Goal: Information Seeking & Learning: Understand process/instructions

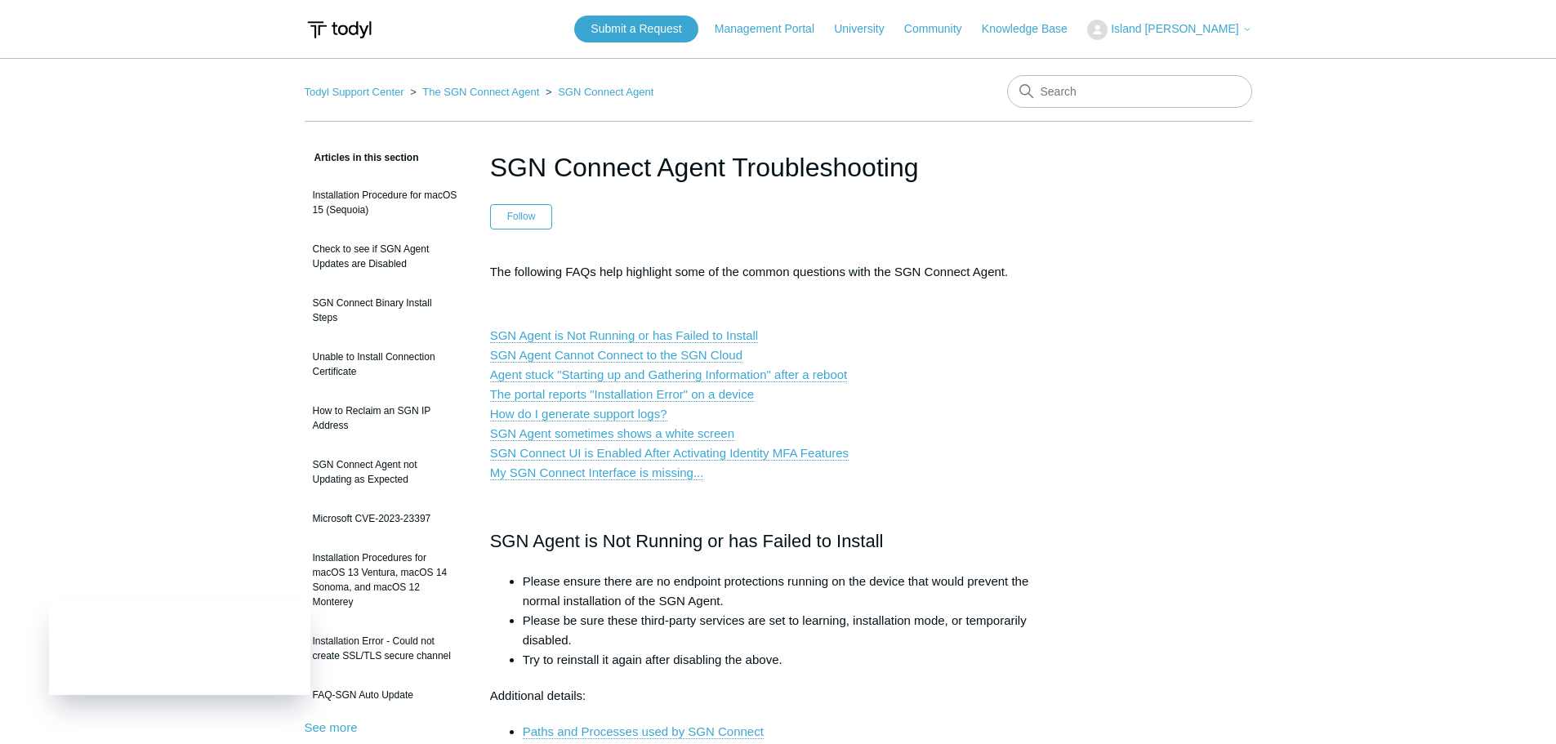
paste input "binaries installation"
click at [1081, 93] on input "Search" at bounding box center [1129, 91] width 245 height 33
type input "binaries installation"
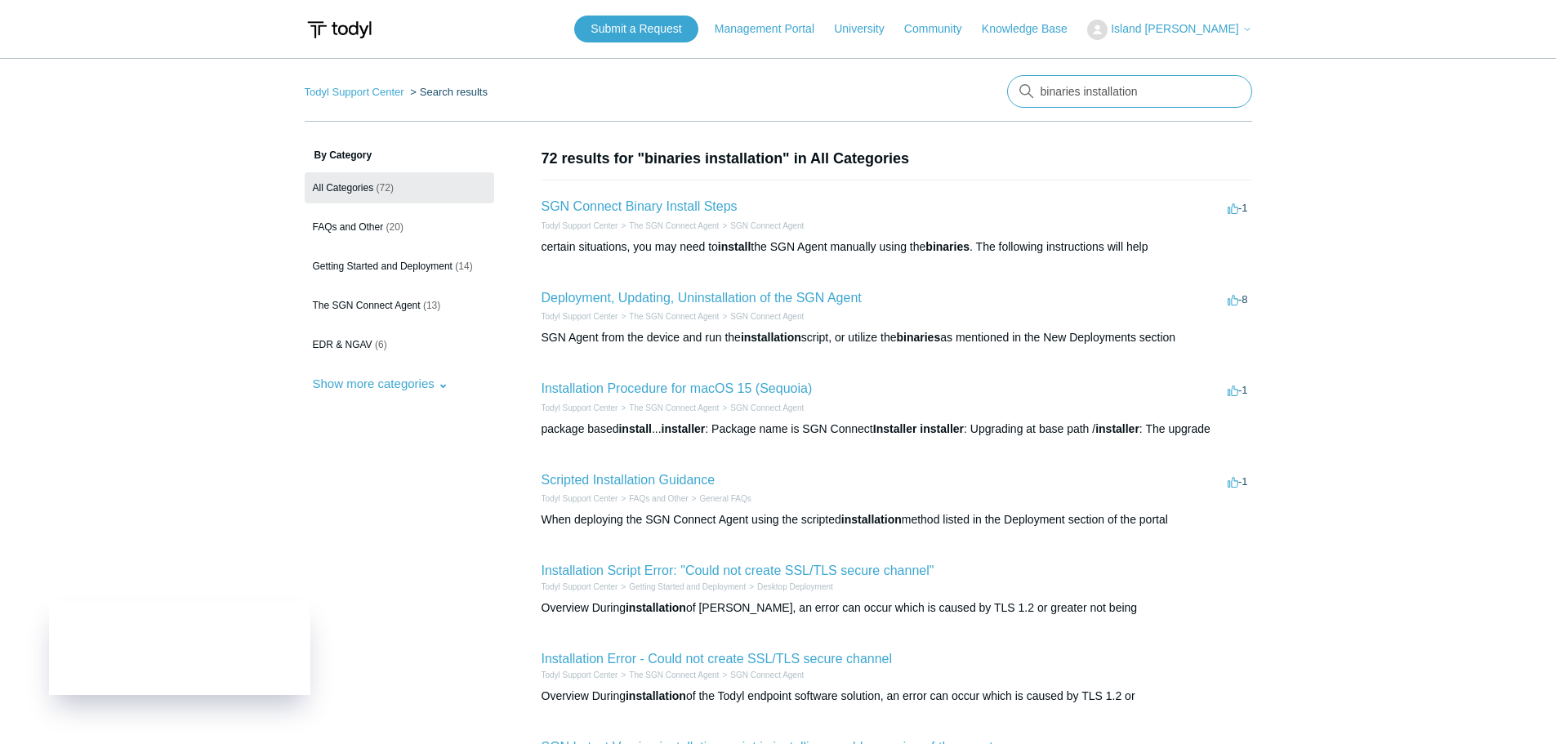
drag, startPoint x: 1156, startPoint y: 87, endPoint x: 866, endPoint y: 78, distance: 290.2
click at [867, 78] on nav "Todyl Support Center Search results binaries installation" at bounding box center [779, 98] width 948 height 47
type input "troubleshoot"
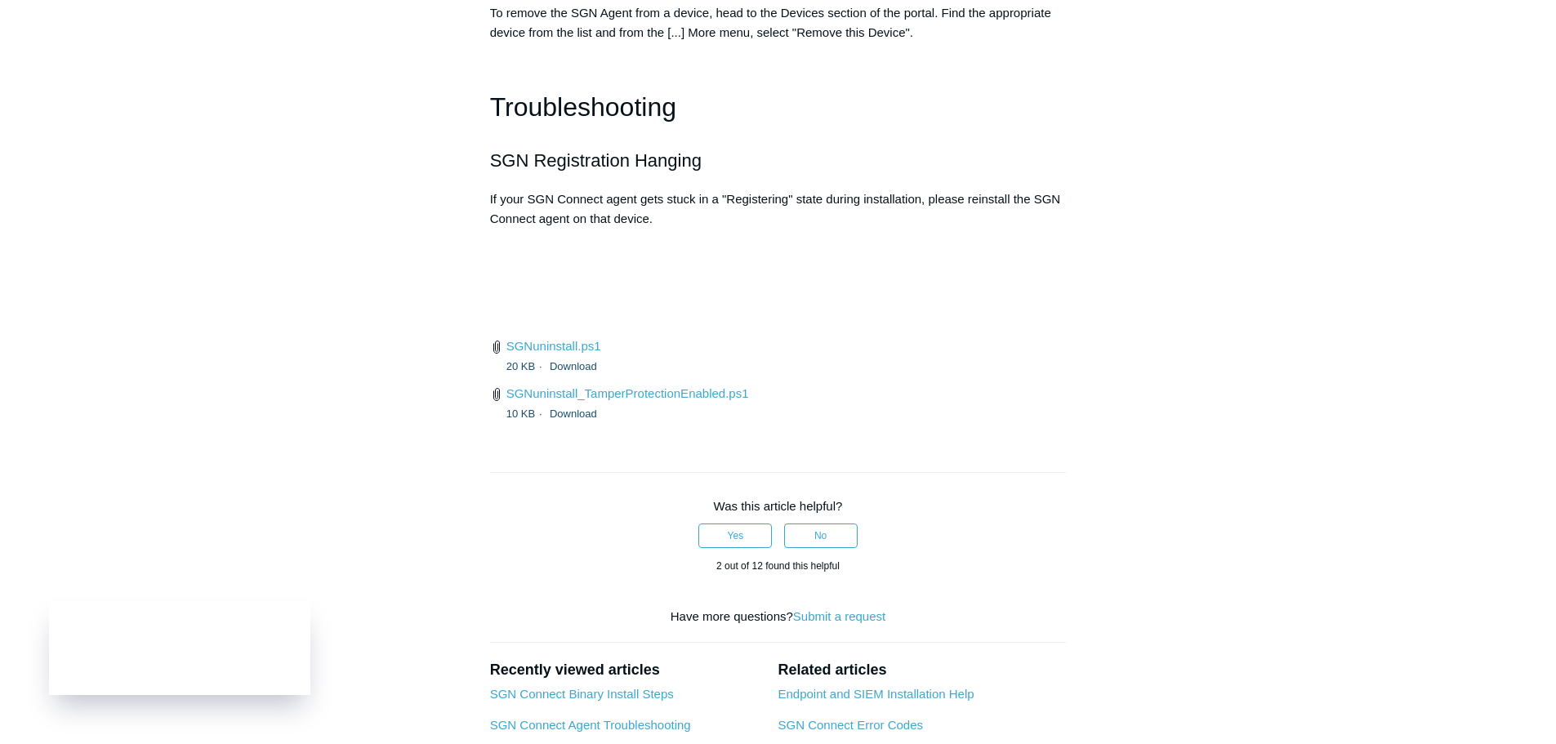
scroll to position [3595, 0]
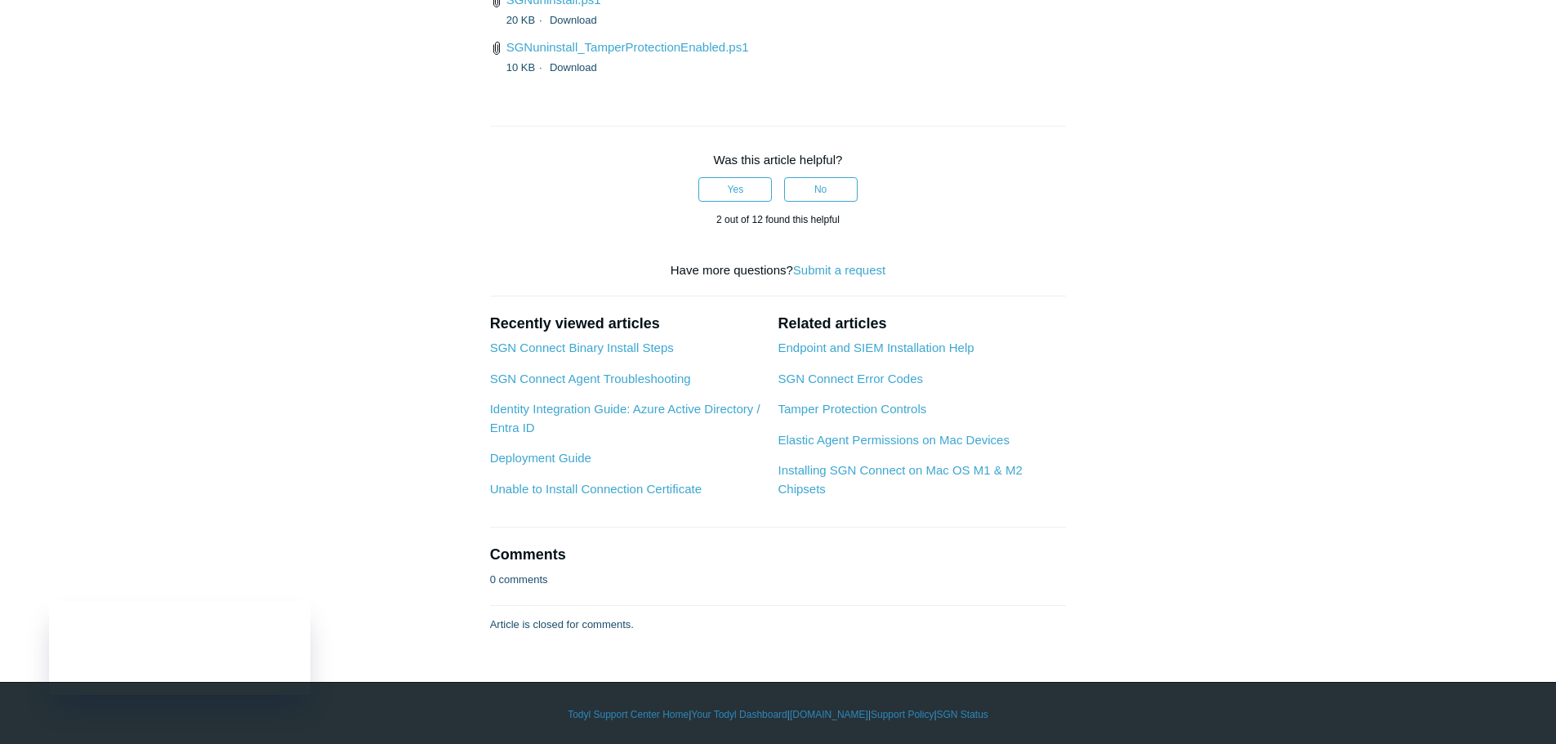
scroll to position [4106, 0]
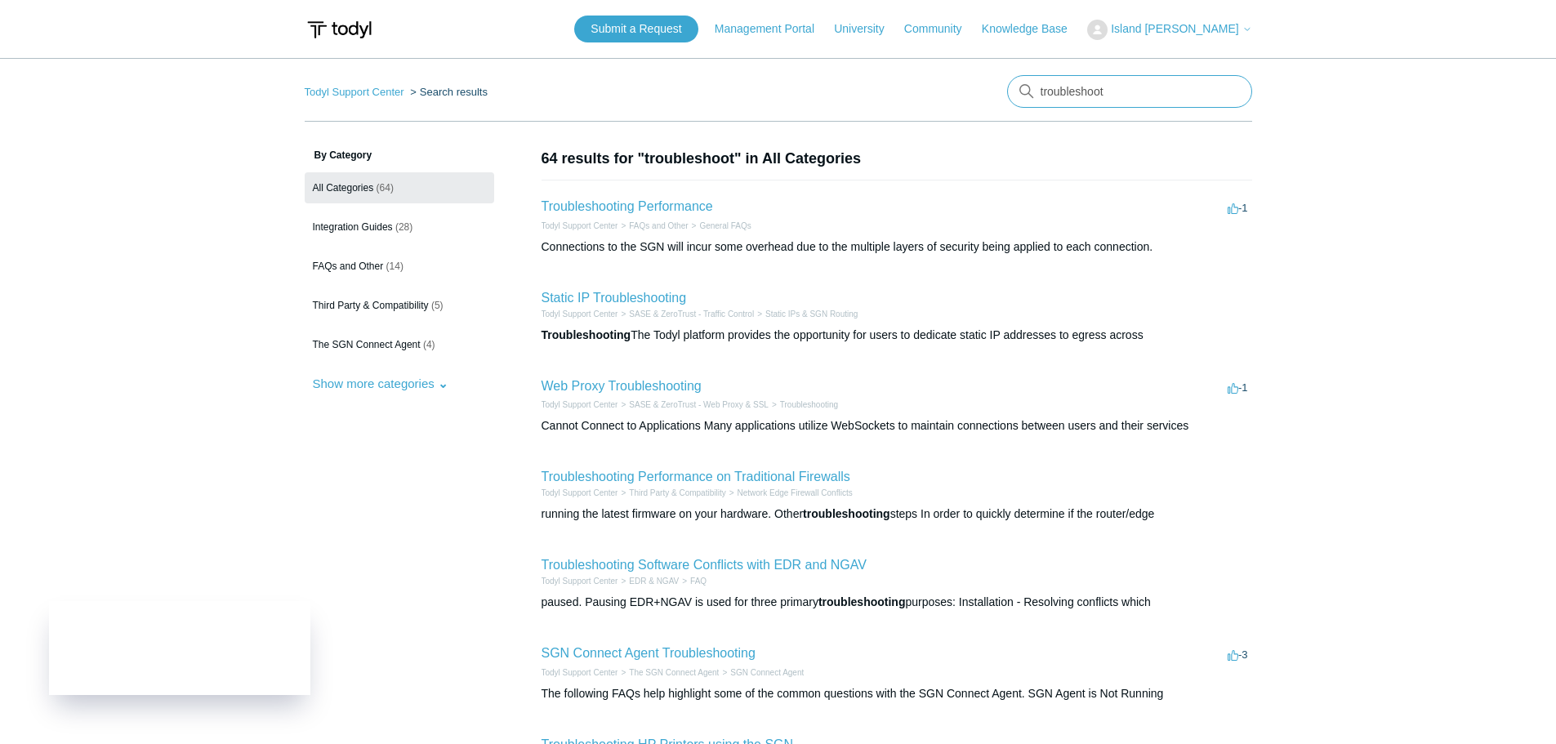
drag, startPoint x: 1148, startPoint y: 95, endPoint x: 830, endPoint y: 94, distance: 317.8
click at [830, 94] on nav "Todyl Support Center Search results troubleshoot" at bounding box center [779, 98] width 948 height 47
type input "installation logs"
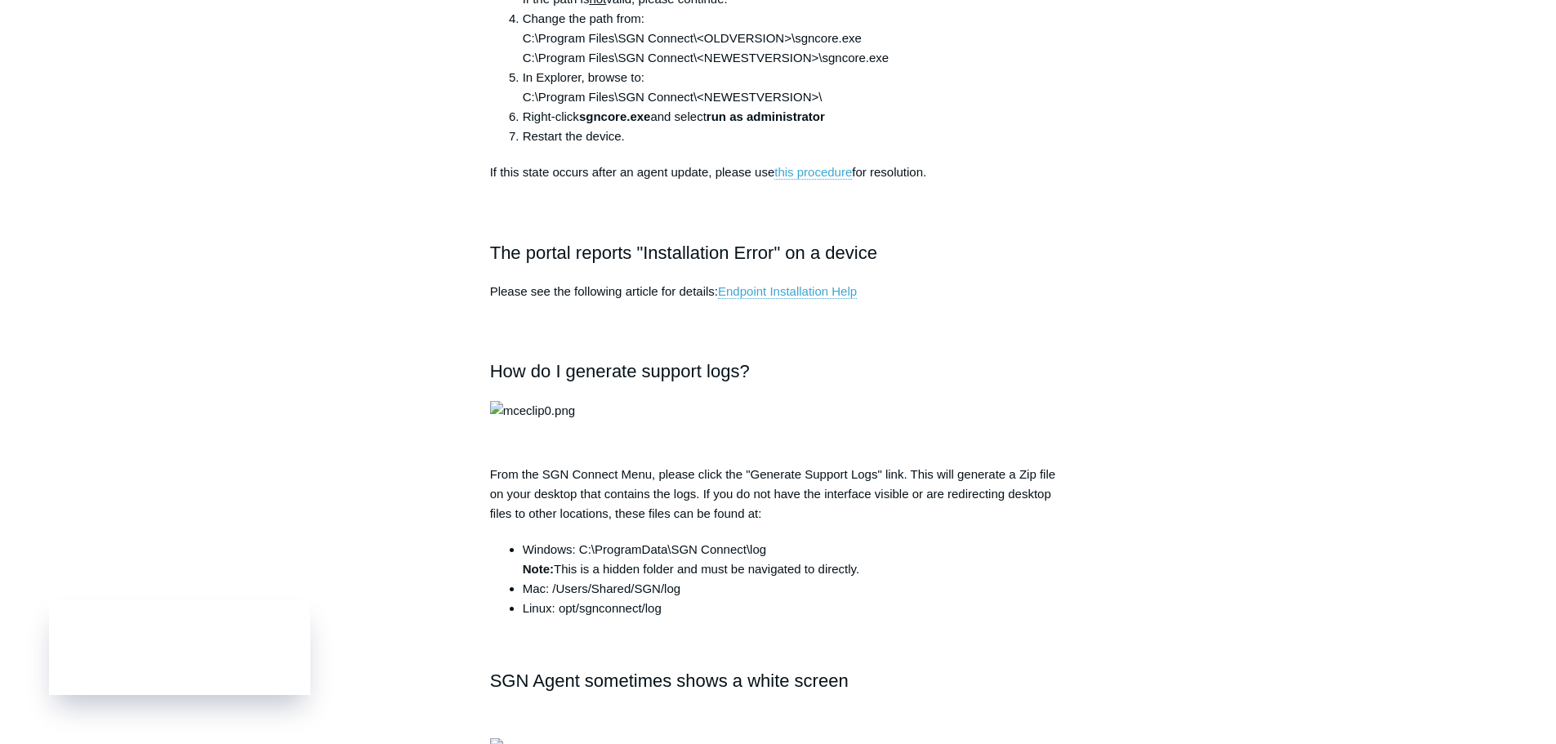
scroll to position [1740, 0]
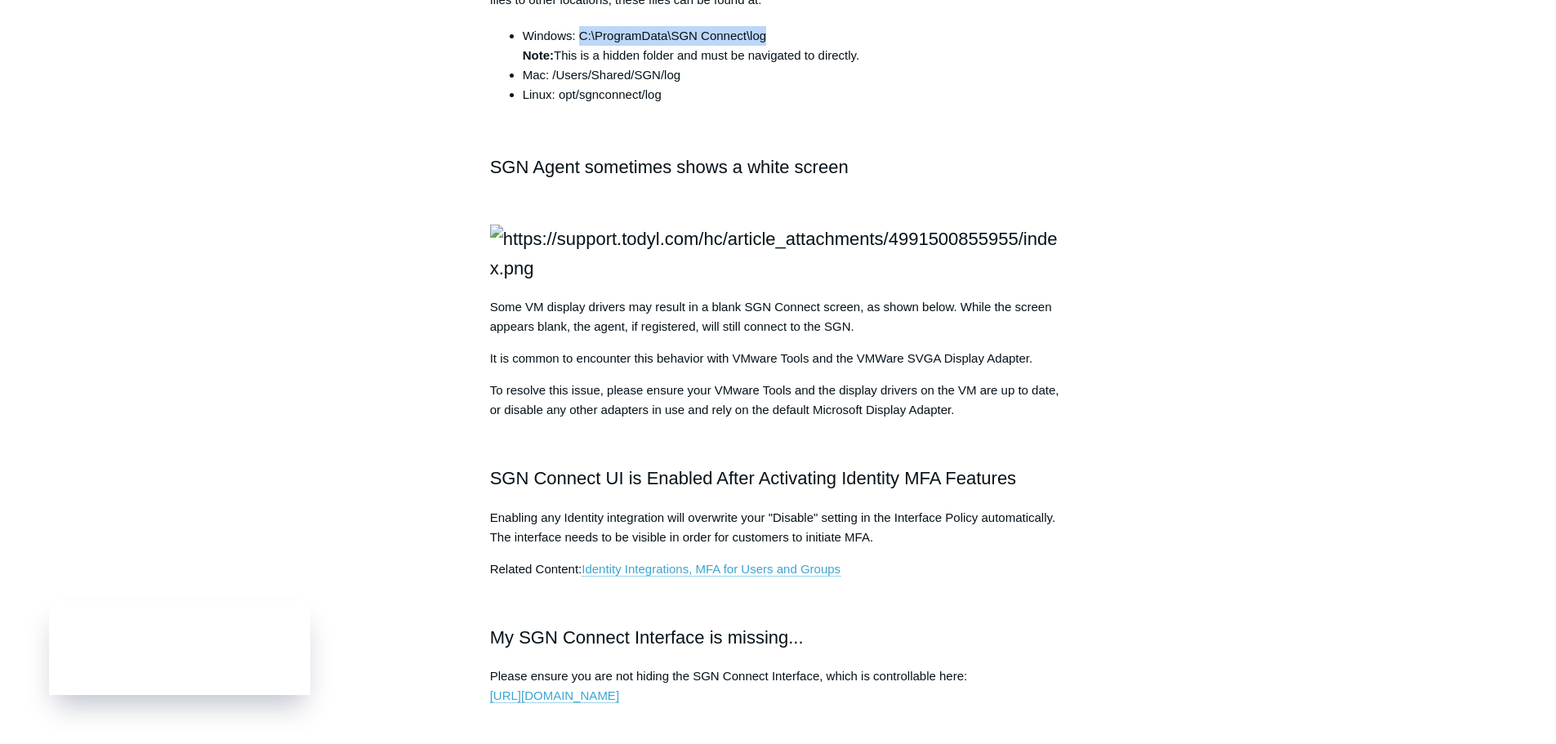
drag, startPoint x: 789, startPoint y: 449, endPoint x: 579, endPoint y: 451, distance: 210.0
click at [579, 65] on li "Windows: C:\ProgramData\SGN Connect\log Note: This is a hidden folder and must …" at bounding box center [795, 45] width 544 height 39
click at [869, 65] on li "Windows: C:\ProgramData\SGN Connect\log Note: This is a hidden folder and must …" at bounding box center [795, 45] width 544 height 39
drag, startPoint x: 886, startPoint y: 467, endPoint x: 525, endPoint y: 449, distance: 360.8
click at [525, 65] on li "Windows: C:\ProgramData\SGN Connect\log Note: This is a hidden folder and must …" at bounding box center [795, 45] width 544 height 39
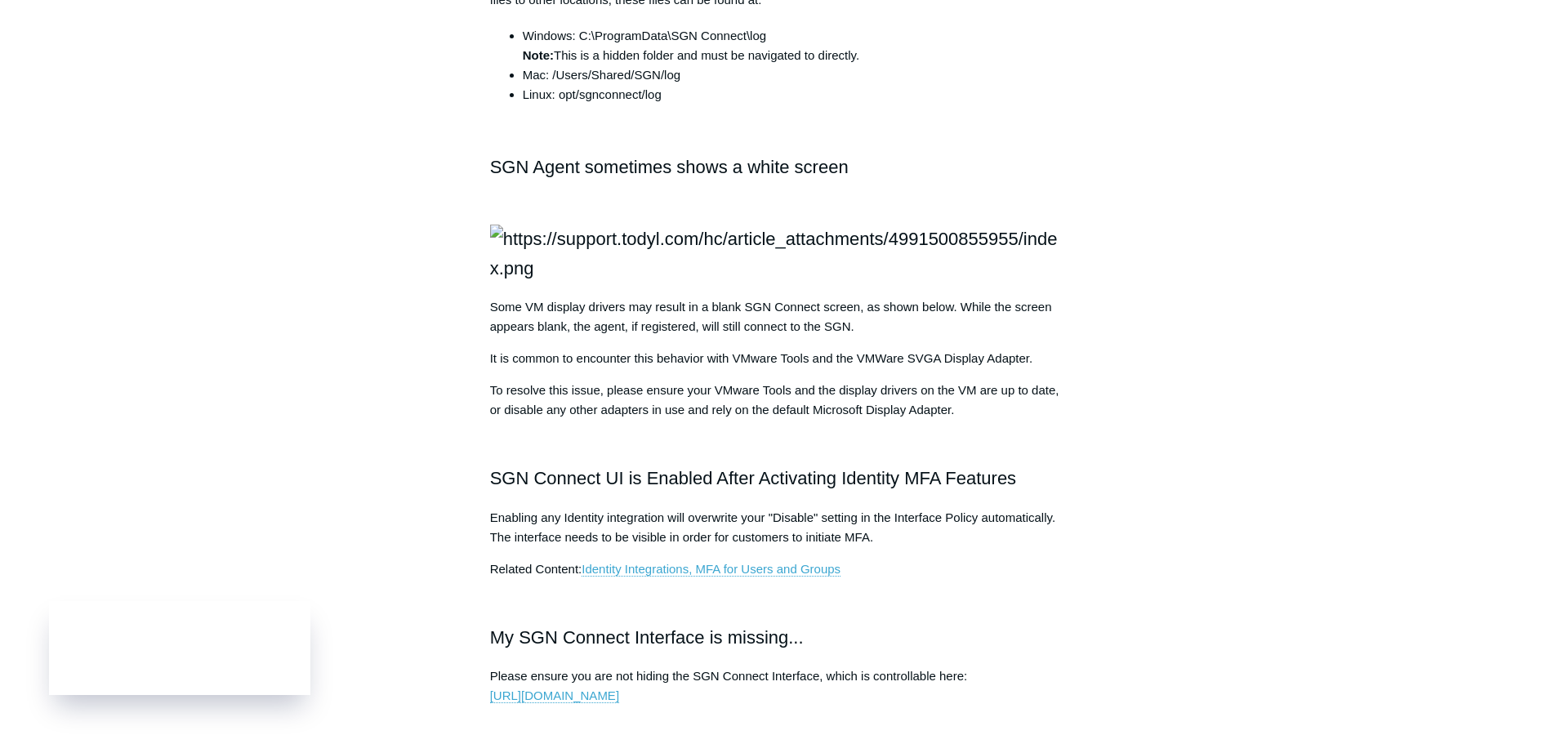
copy li "Windows: C:\ProgramData\SGN Connect\log Note: This is a hidden folder and must …"
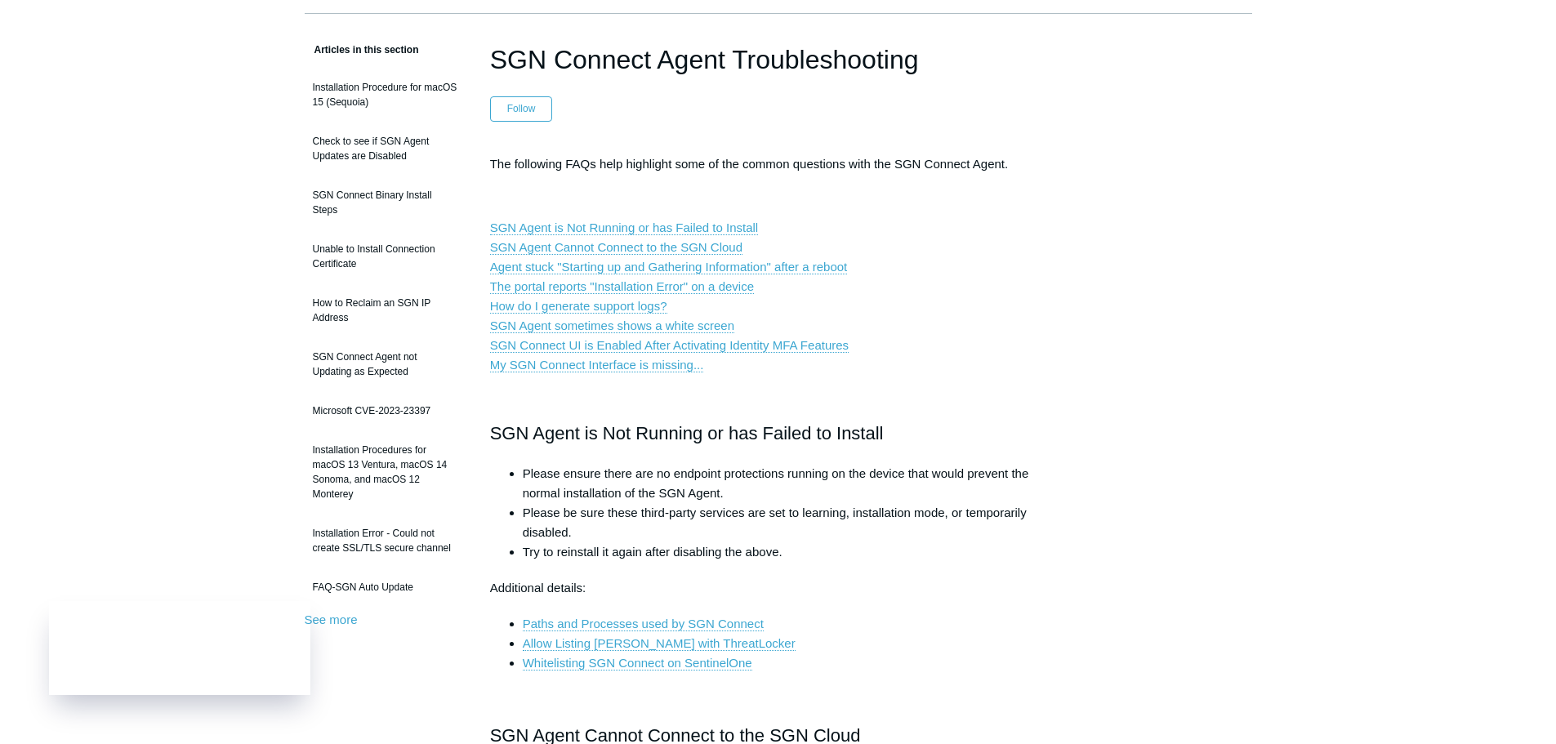
scroll to position [41, 0]
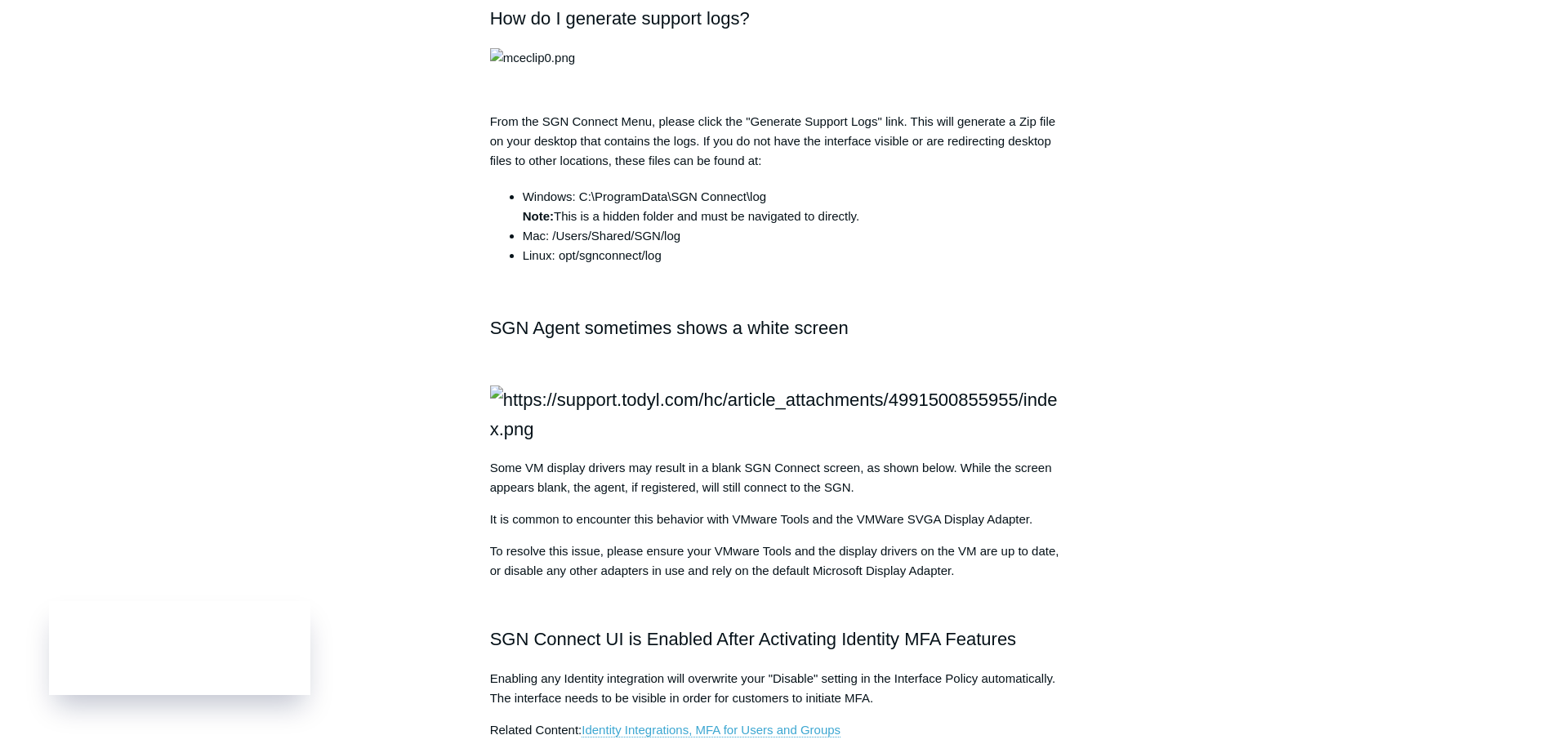
scroll to position [1838, 0]
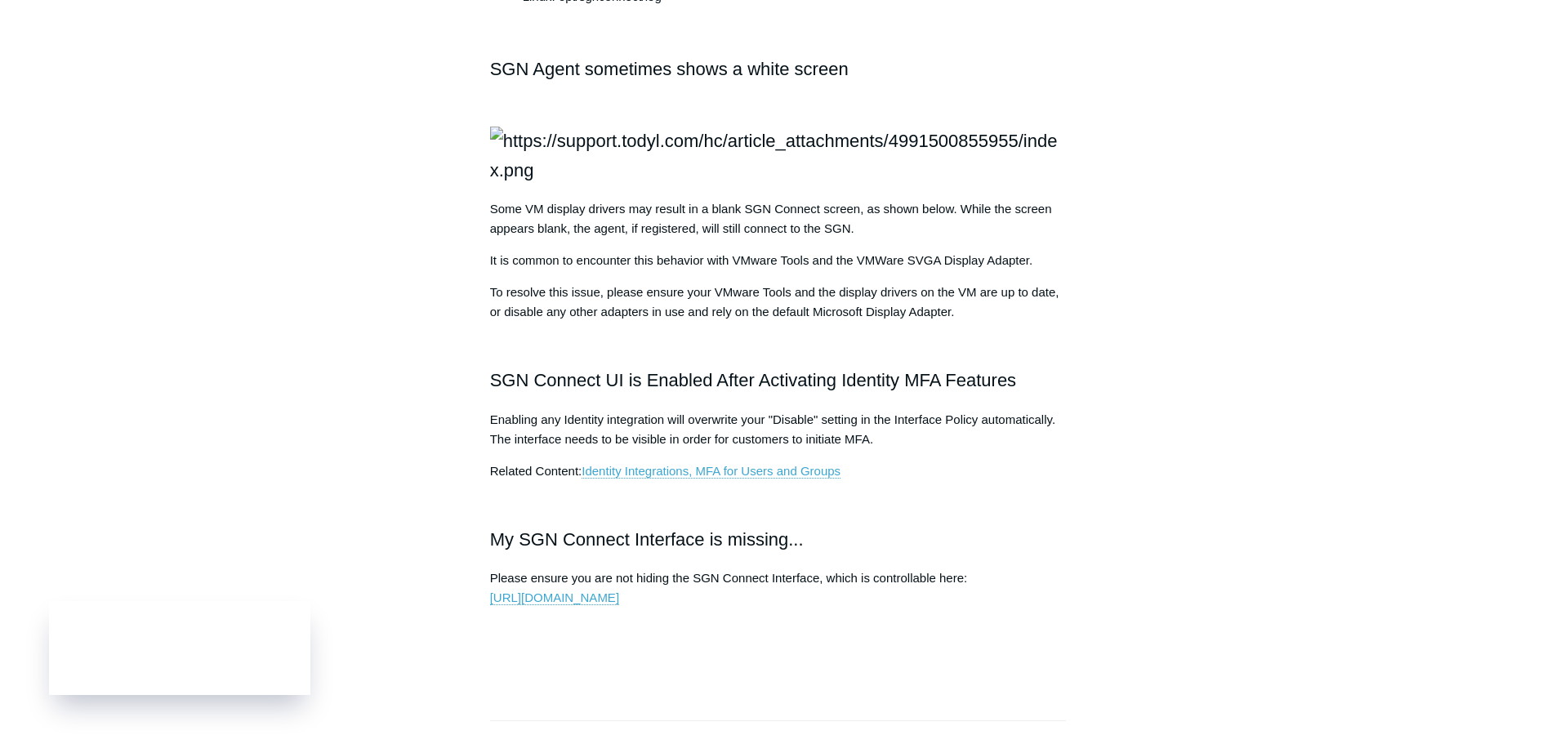
drag, startPoint x: 889, startPoint y: 370, endPoint x: 520, endPoint y: 355, distance: 369.6
copy li "Windows: C:\ProgramData\SGN Connect\log Note: This is a hidden folder and must …"
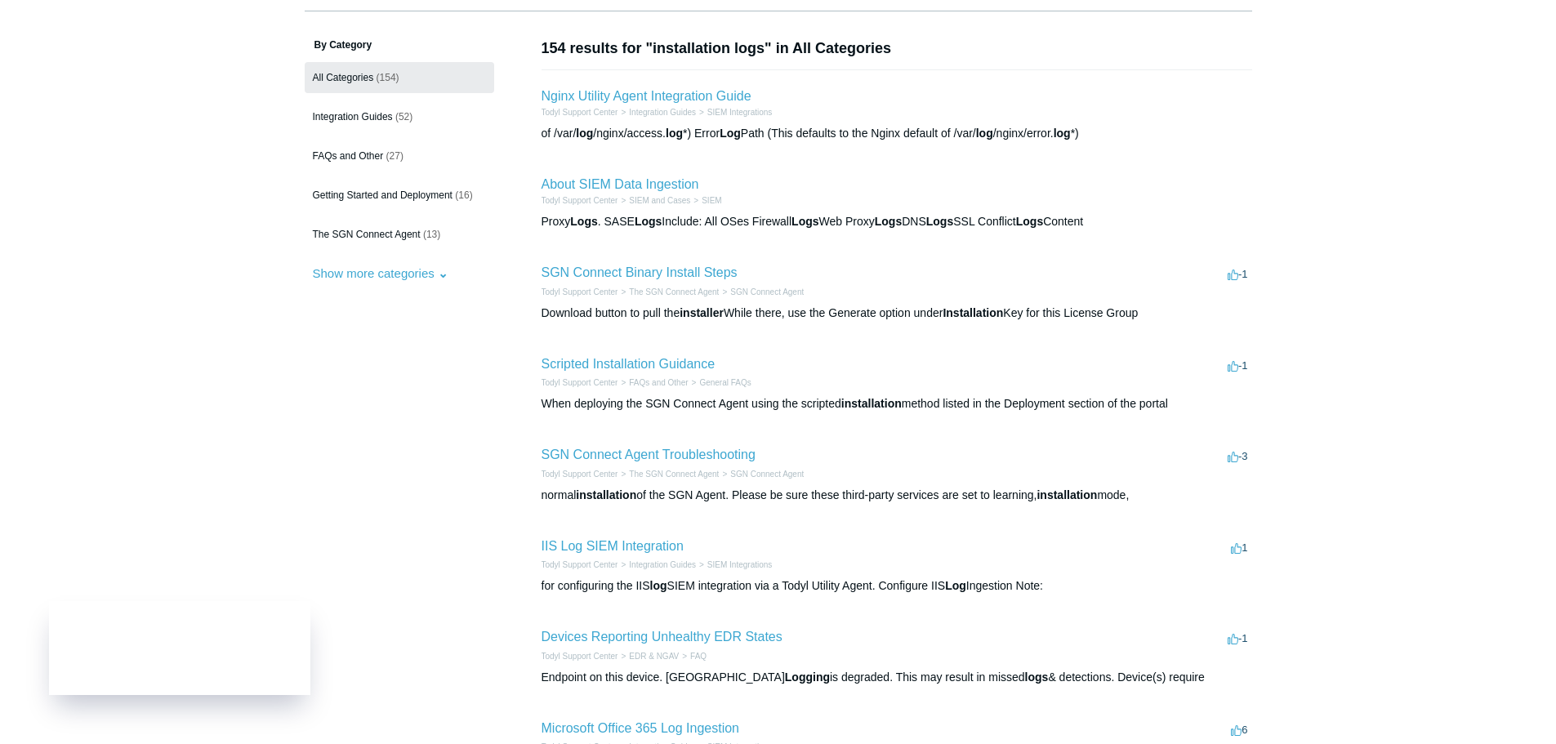
scroll to position [82, 0]
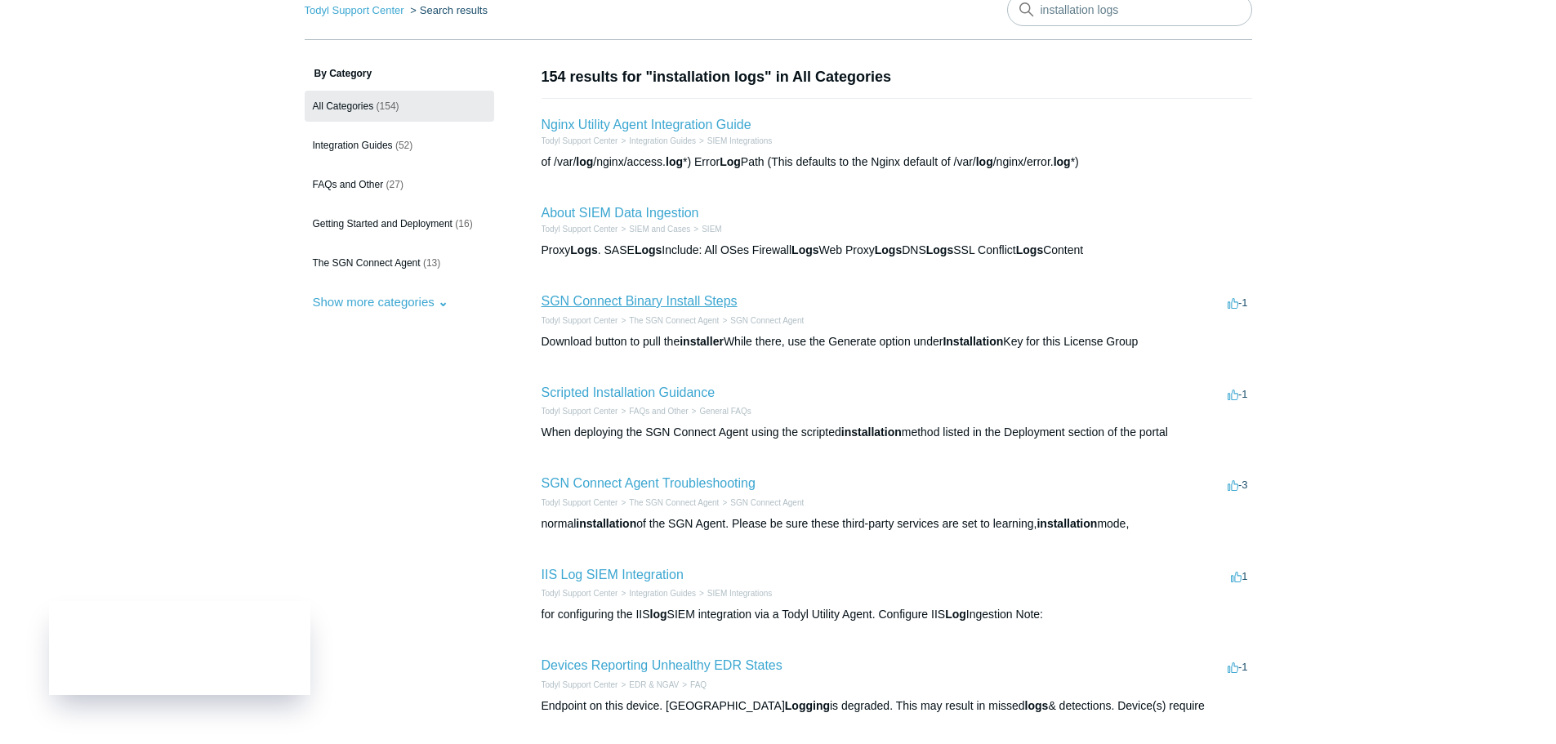
click at [674, 299] on link "SGN Connect Binary Install Steps" at bounding box center [640, 301] width 196 height 14
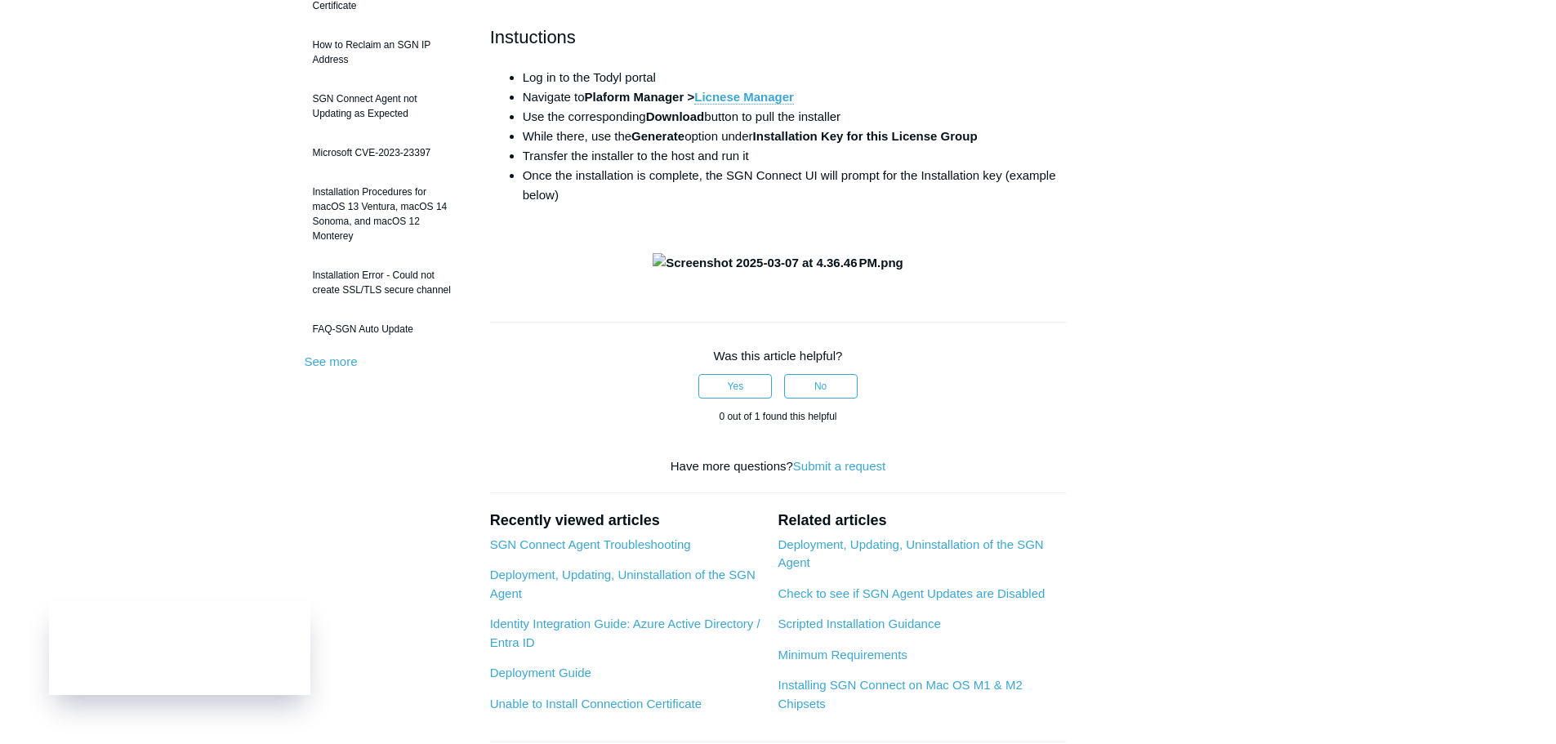
scroll to position [327, 0]
